Goal: Transaction & Acquisition: Purchase product/service

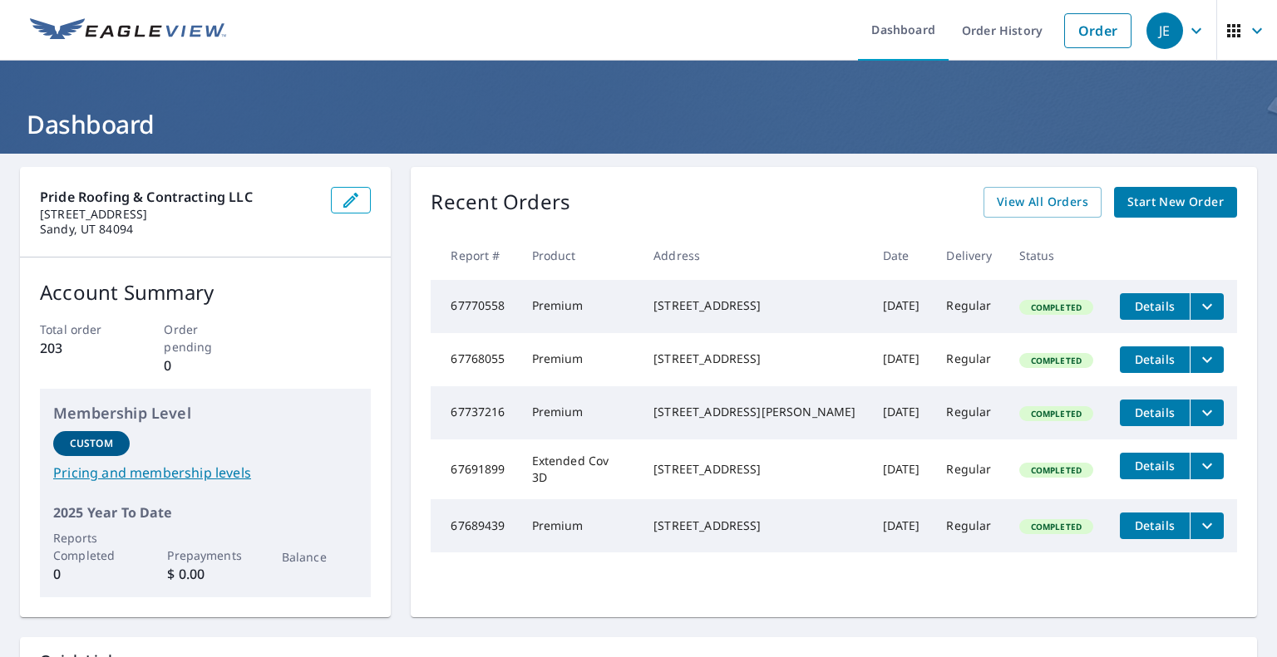
click at [1197, 368] on icon "filesDropdownBtn-67768055" at bounding box center [1207, 360] width 20 height 20
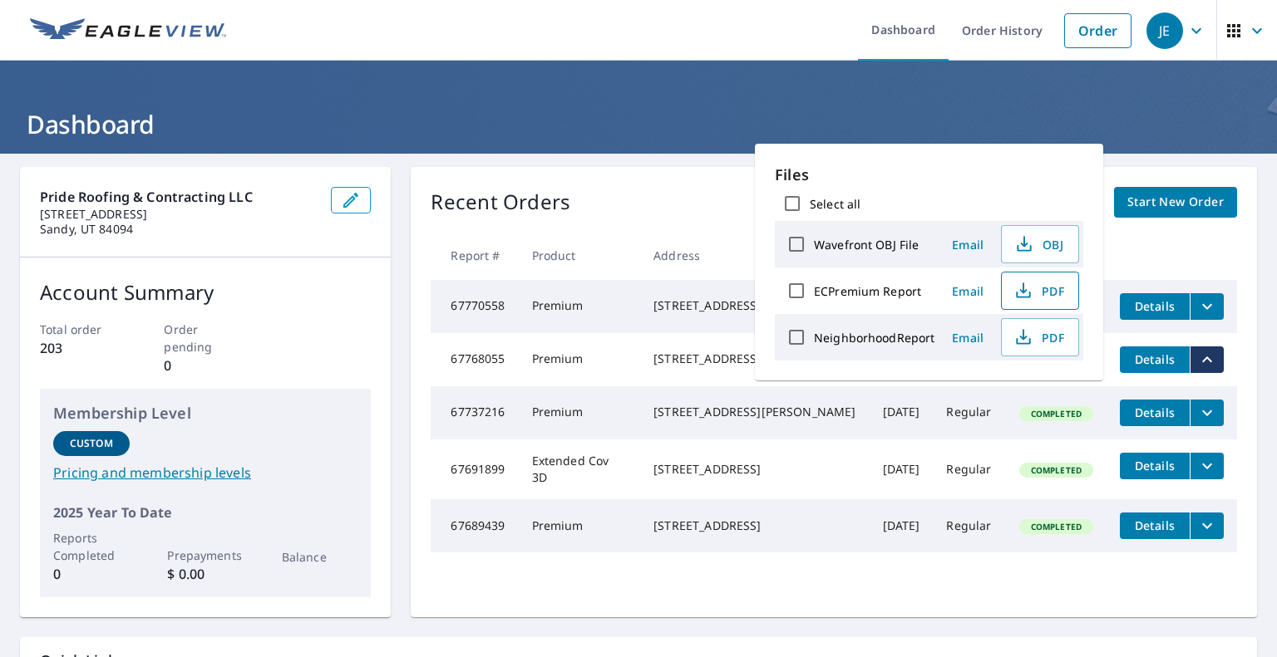
click at [1046, 285] on span "PDF" at bounding box center [1038, 291] width 53 height 20
click at [649, 182] on div "Recent Orders View All Orders Start New Order Report # Product Address Date Del…" at bounding box center [834, 392] width 846 height 450
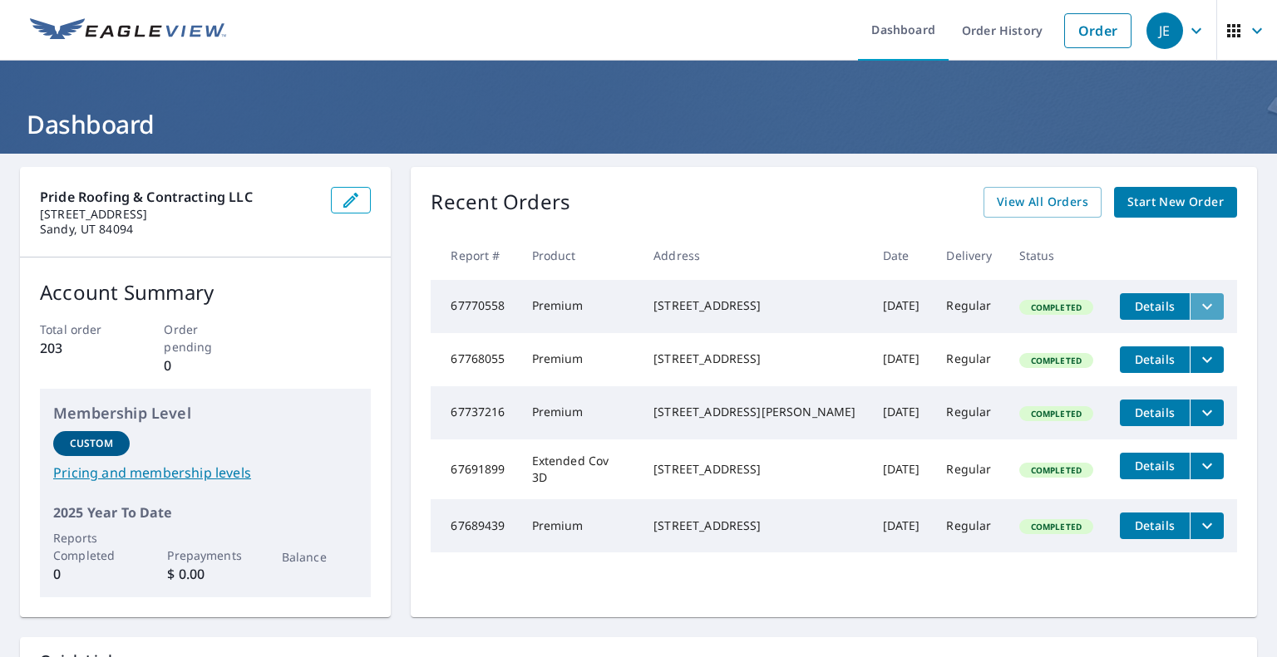
click at [1197, 305] on icon "filesDropdownBtn-67770558" at bounding box center [1207, 307] width 20 height 20
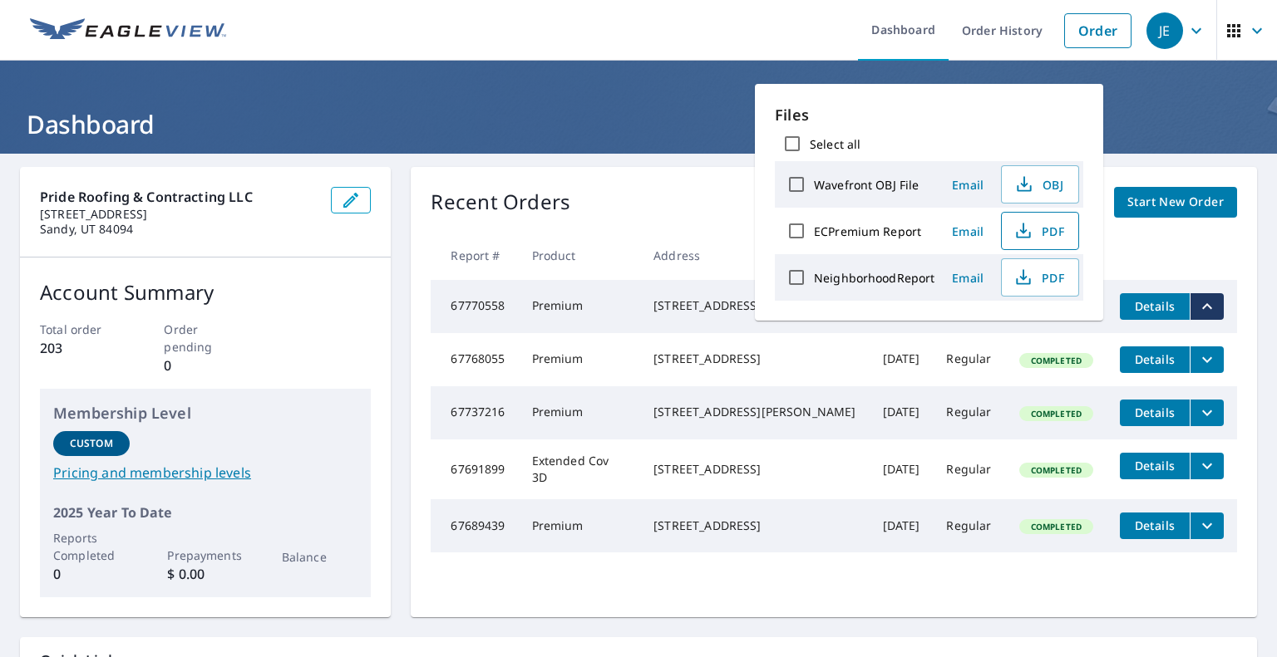
click at [1042, 228] on span "PDF" at bounding box center [1038, 231] width 53 height 20
click at [1178, 197] on span "Start New Order" at bounding box center [1175, 202] width 96 height 21
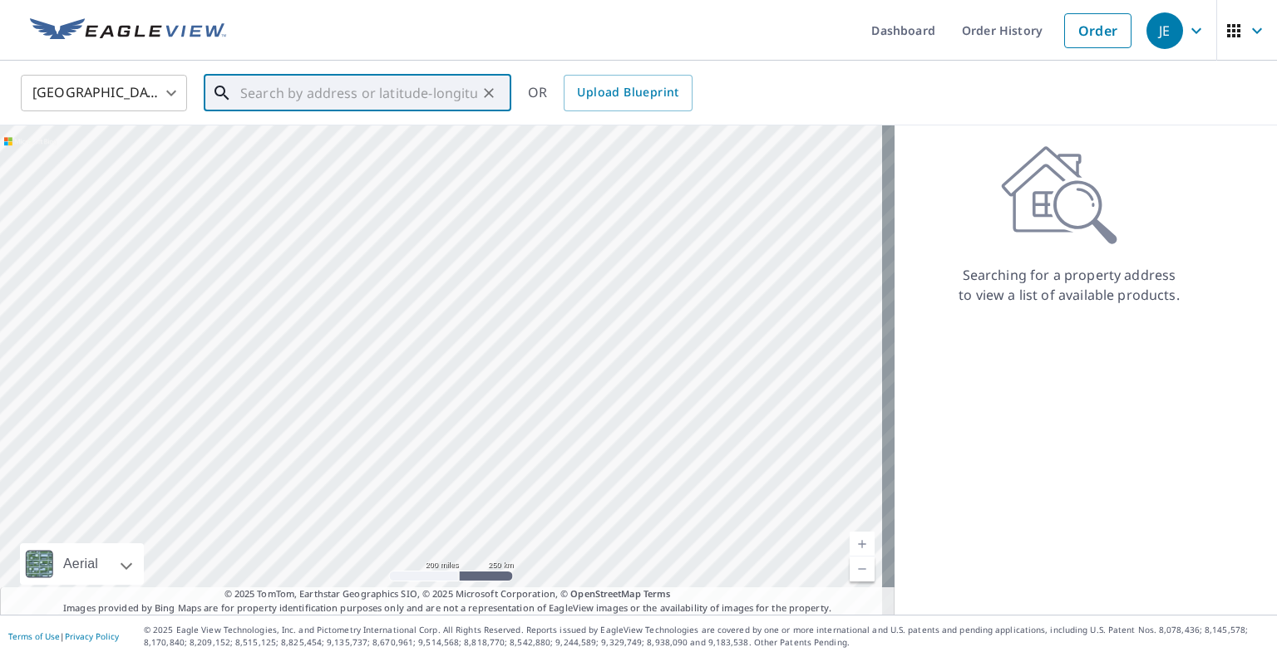
click at [322, 103] on input "text" at bounding box center [358, 93] width 237 height 47
click at [283, 145] on span "9641 S 700 E" at bounding box center [367, 141] width 261 height 20
type input "[STREET_ADDRESS]"
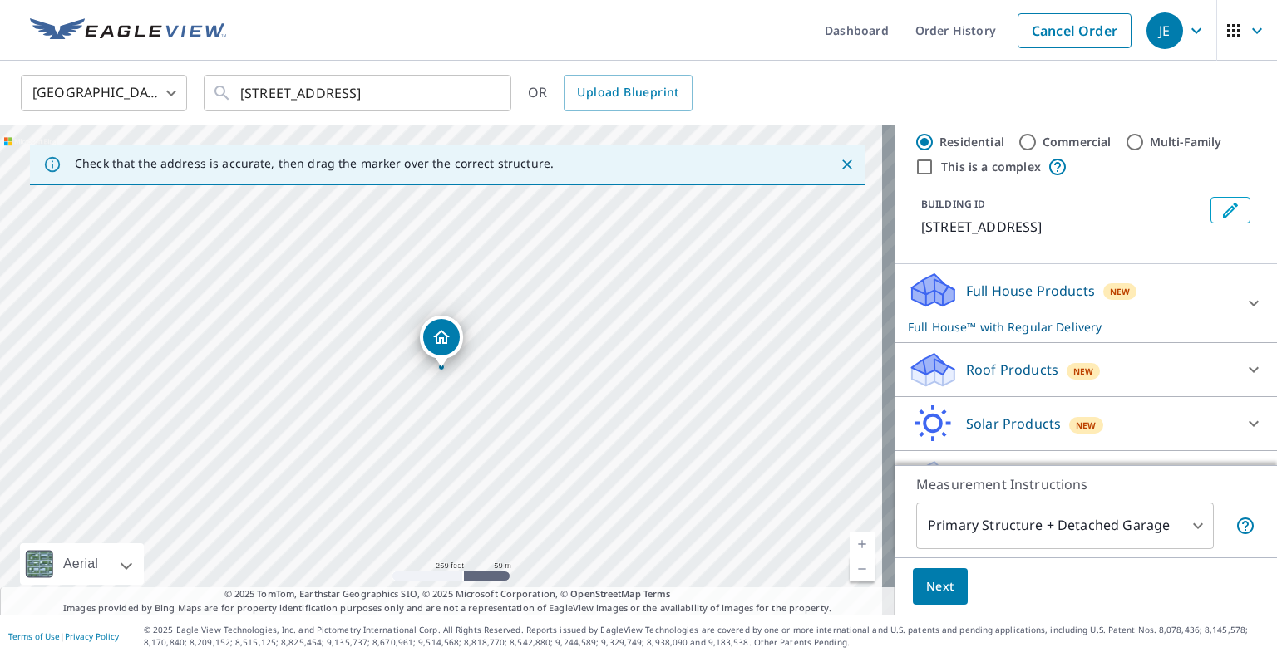
scroll to position [37, 0]
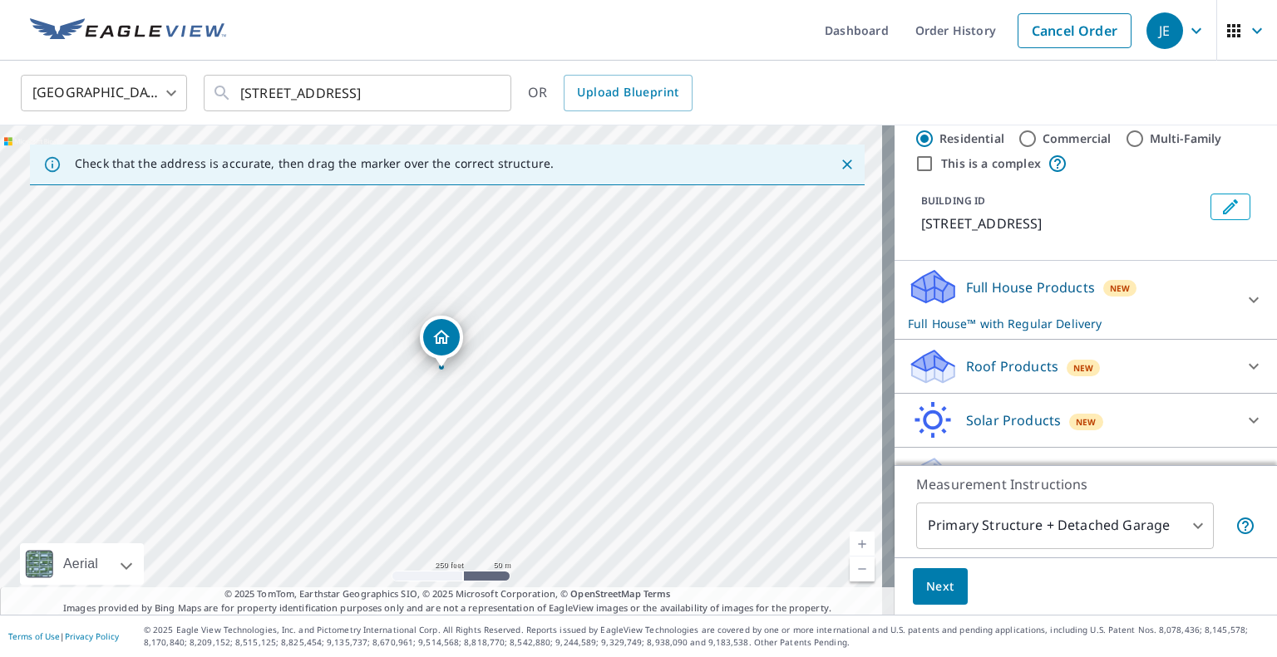
click at [1243, 368] on icon at bounding box center [1253, 367] width 20 height 20
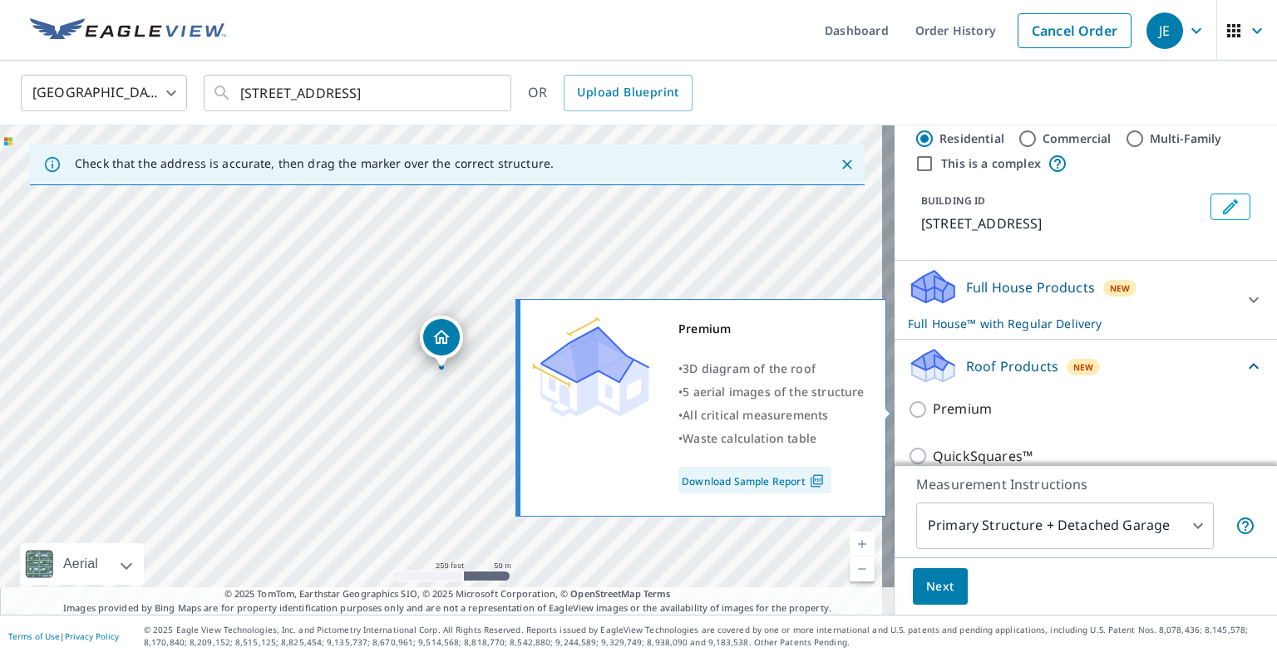
click at [908, 409] on input "Premium" at bounding box center [920, 410] width 25 height 20
checkbox input "true"
checkbox input "false"
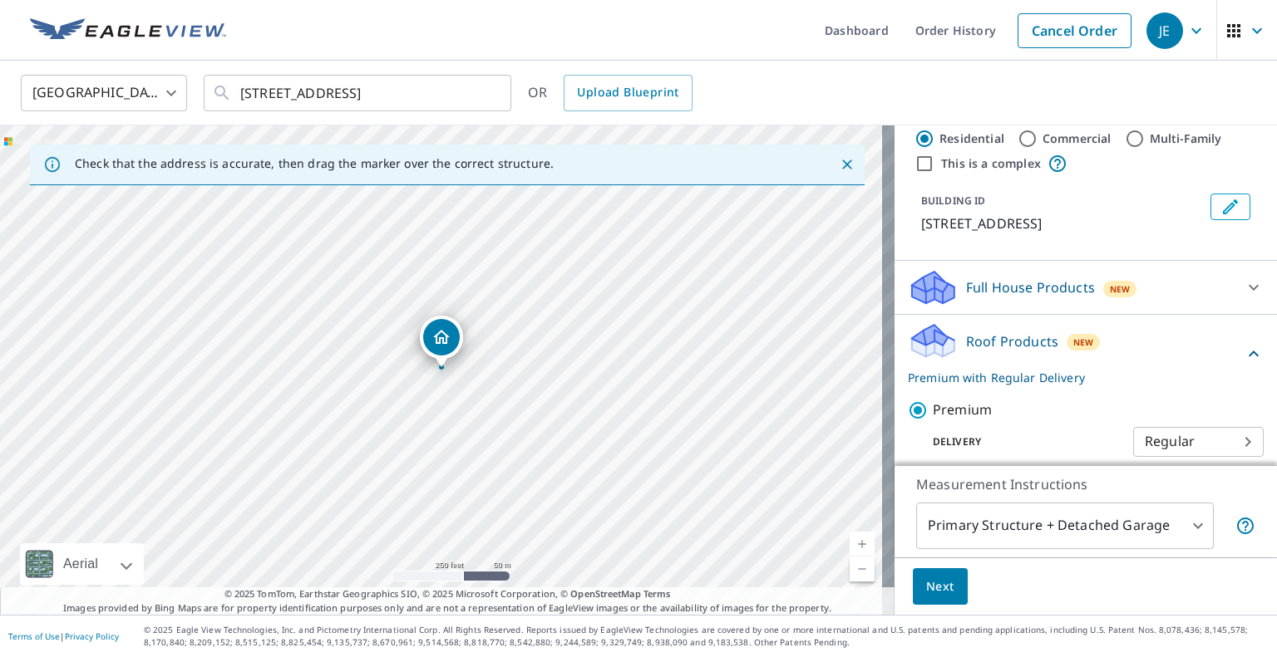
click at [929, 591] on span "Next" at bounding box center [940, 587] width 28 height 21
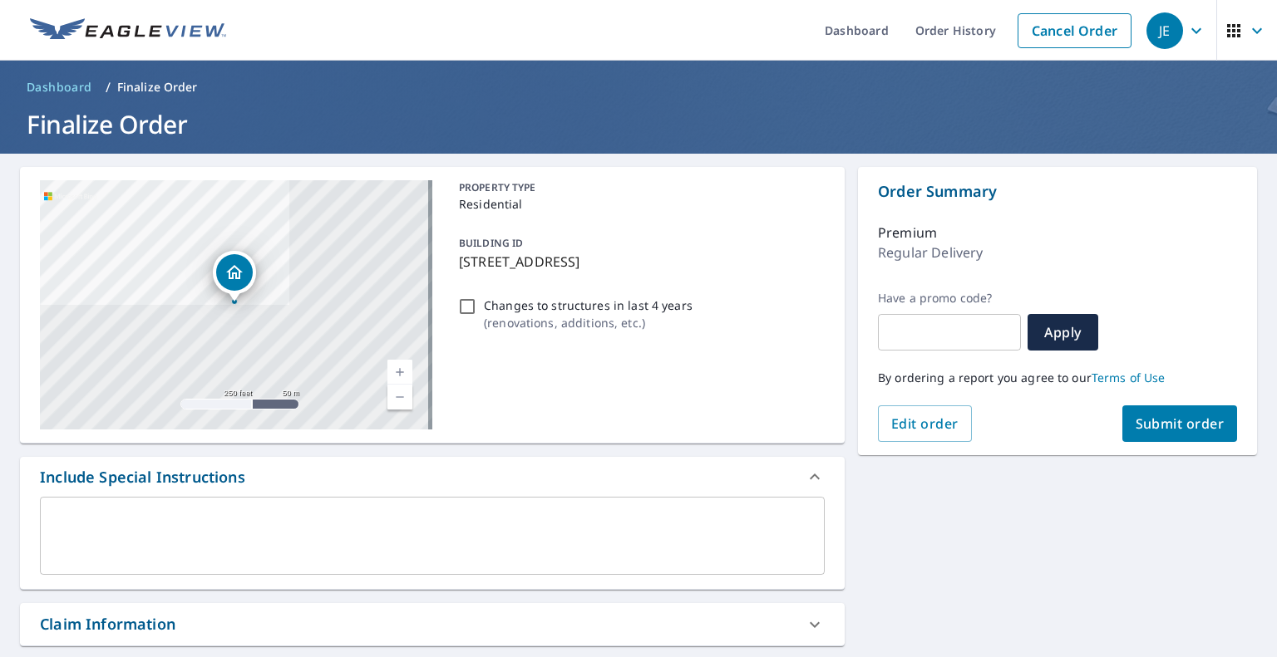
click at [1187, 428] on span "Submit order" at bounding box center [1179, 424] width 89 height 18
